Goal: Find specific page/section: Find specific page/section

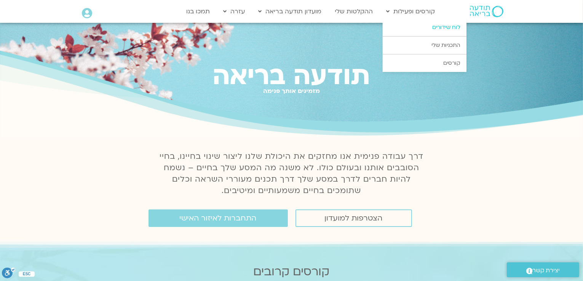
click at [442, 27] on link "לוח שידורים" at bounding box center [425, 28] width 84 height 18
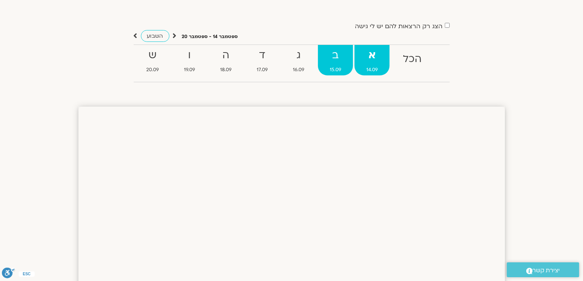
click at [336, 53] on strong "ב" at bounding box center [335, 55] width 35 height 17
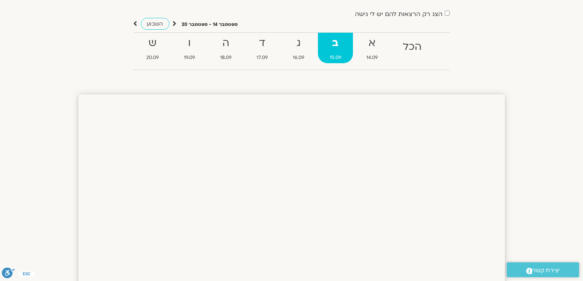
scroll to position [48, 0]
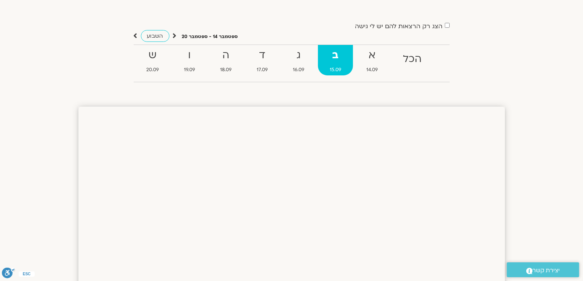
click at [336, 55] on strong "ב" at bounding box center [335, 55] width 35 height 17
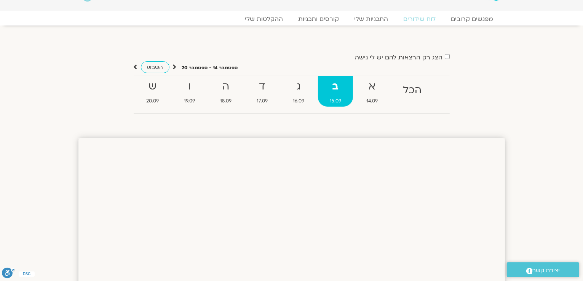
scroll to position [0, 0]
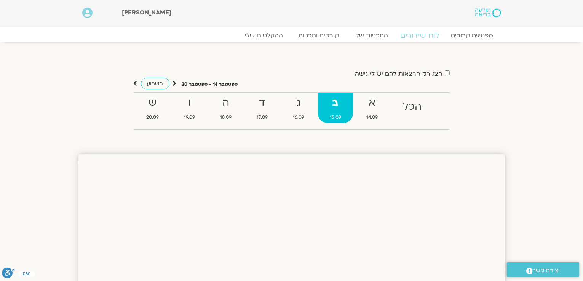
click at [424, 35] on link "לוח שידורים" at bounding box center [419, 35] width 57 height 9
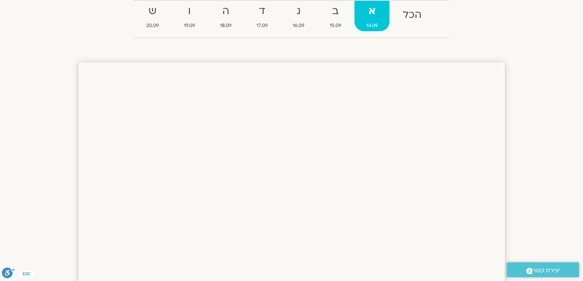
scroll to position [10, 0]
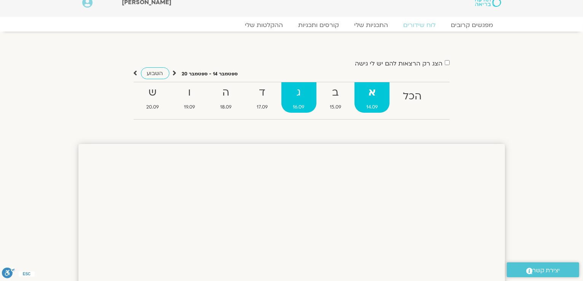
click at [302, 96] on strong "ג" at bounding box center [299, 92] width 35 height 17
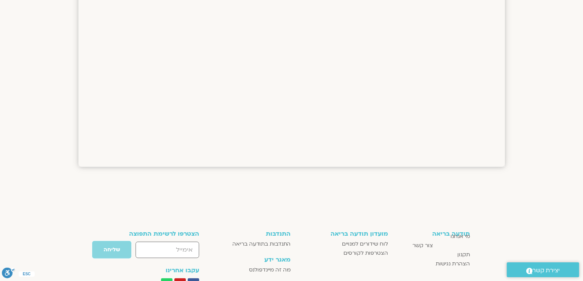
scroll to position [619, 0]
